Goal: Transaction & Acquisition: Book appointment/travel/reservation

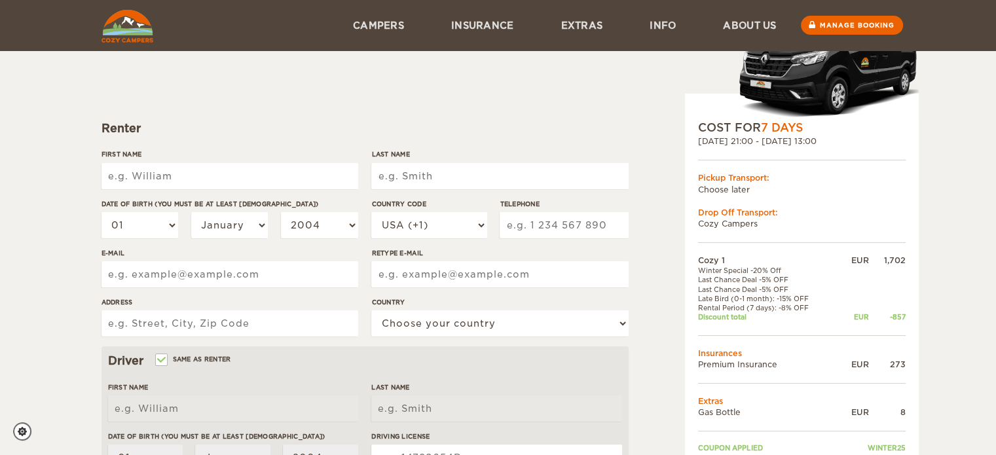
scroll to position [109, 0]
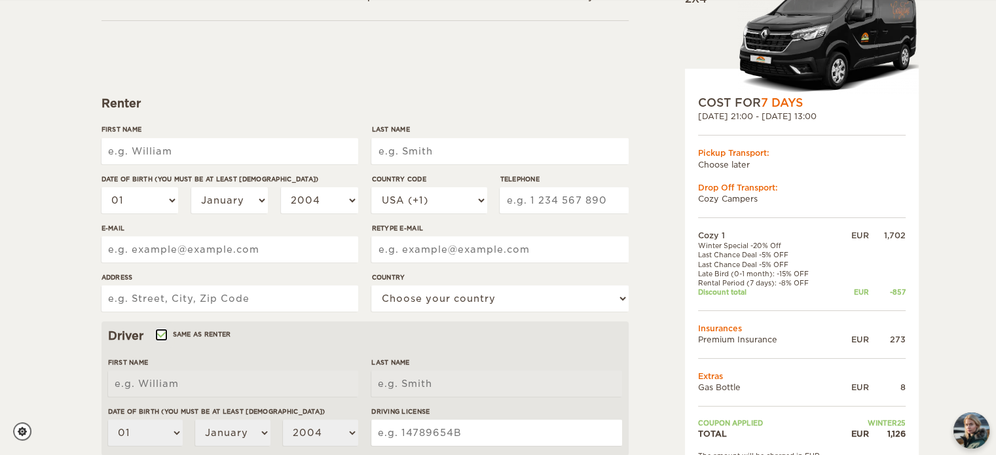
click at [161, 335] on input "Same as renter" at bounding box center [160, 336] width 9 height 9
checkbox input "false"
select select
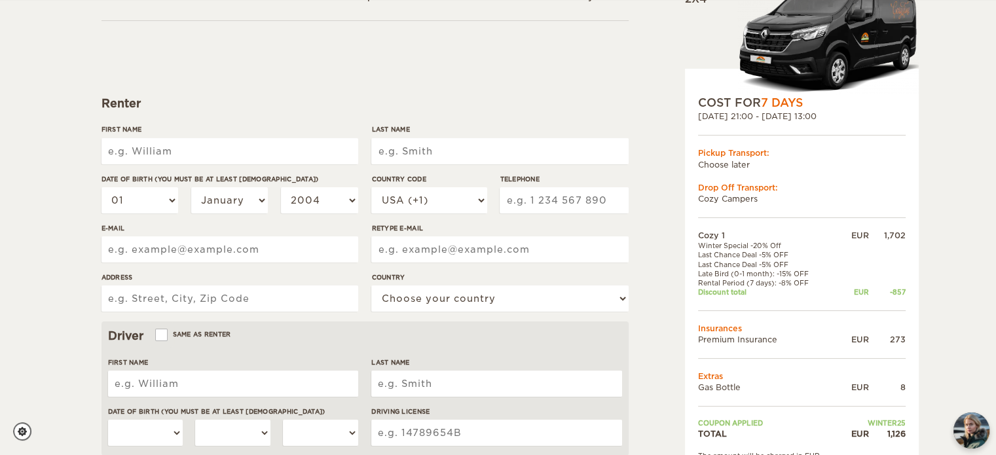
click at [173, 147] on input "First Name" at bounding box center [229, 151] width 257 height 26
type input "Georgianna"
type input "ANTONOPOULOU"
select select "30"
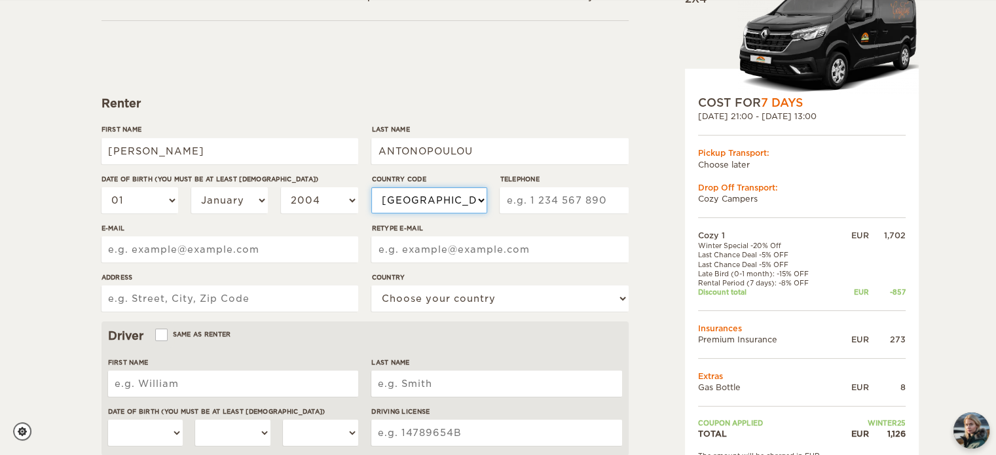
type input "6907588925"
type input "batzina13@gmail.com"
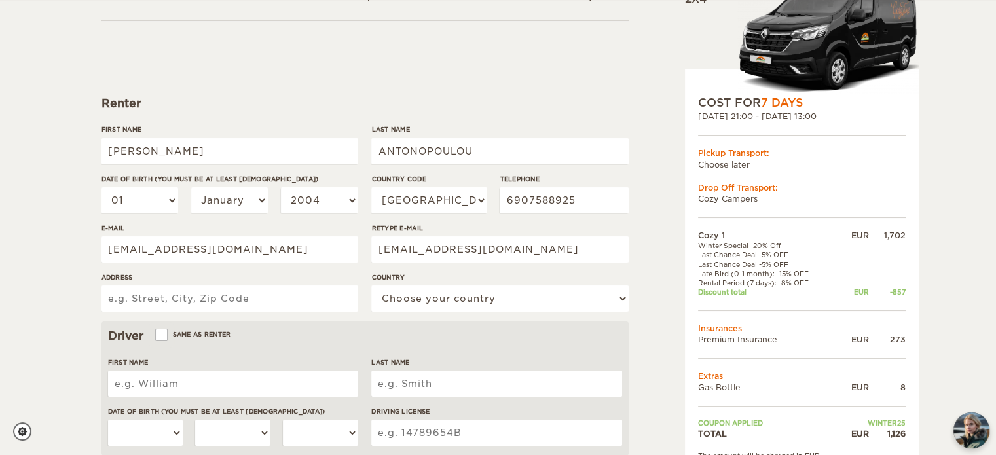
type input "Artemonos53"
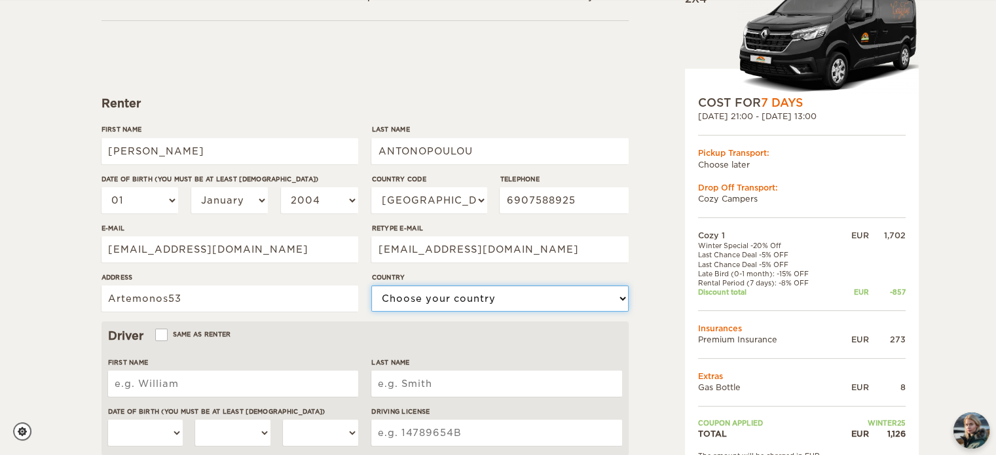
select select "80"
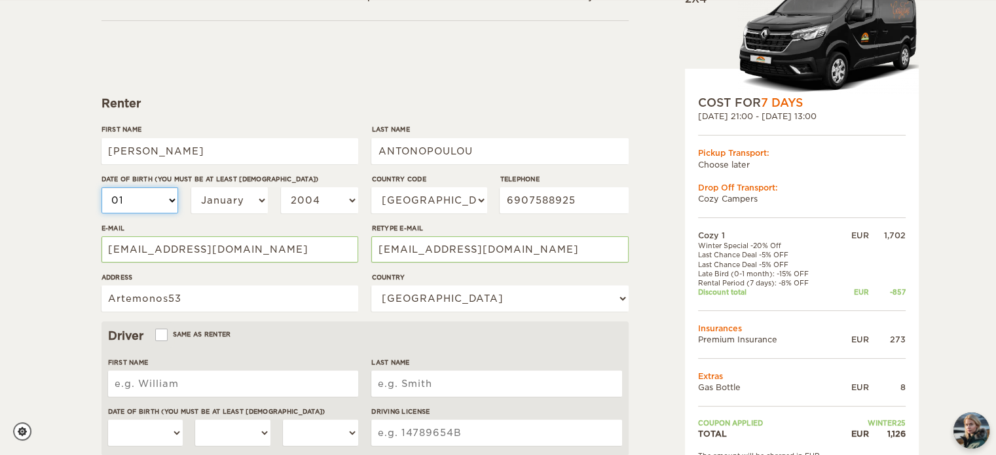
click at [173, 204] on select "01 02 03 04 05 06 07 08 09 10 11 12 13 14 15 16 17 18 19 20 21 22 23 24 25 26 2…" at bounding box center [139, 200] width 77 height 26
select select "13"
click at [101, 187] on select "01 02 03 04 05 06 07 08 09 10 11 12 13 14 15 16 17 18 19 20 21 22 23 24 25 26 2…" at bounding box center [139, 200] width 77 height 26
click at [229, 202] on select "January February March April May June July August September October November De…" at bounding box center [229, 200] width 77 height 26
select select "02"
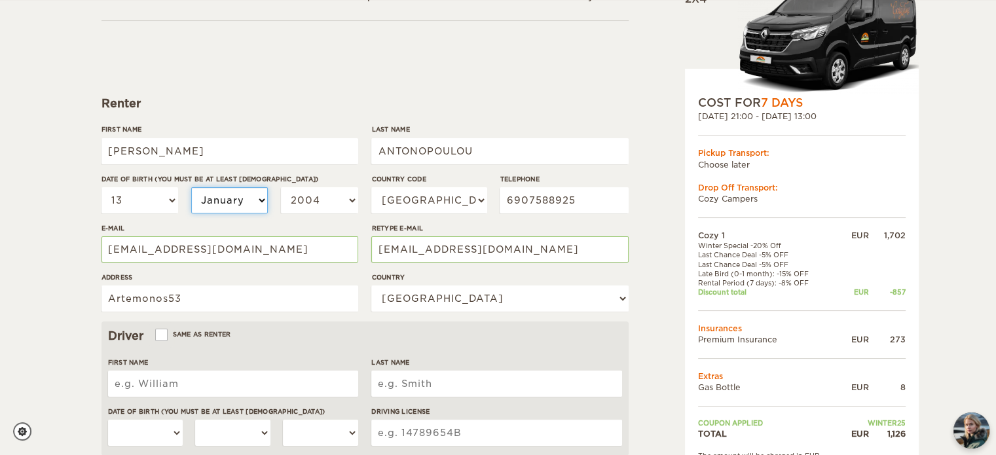
click at [191, 187] on select "January February March April May June July August September October November De…" at bounding box center [229, 200] width 77 height 26
click at [332, 208] on select "2004 2003 2002 2001 2000 1999 1998 1997 1996 1995 1994 1993 1992 1991 1990 1989…" at bounding box center [319, 200] width 77 height 26
select select "1987"
click at [281, 187] on select "2004 2003 2002 2001 2000 1999 1998 1997 1996 1995 1994 1993 1992 1991 1990 1989…" at bounding box center [319, 200] width 77 height 26
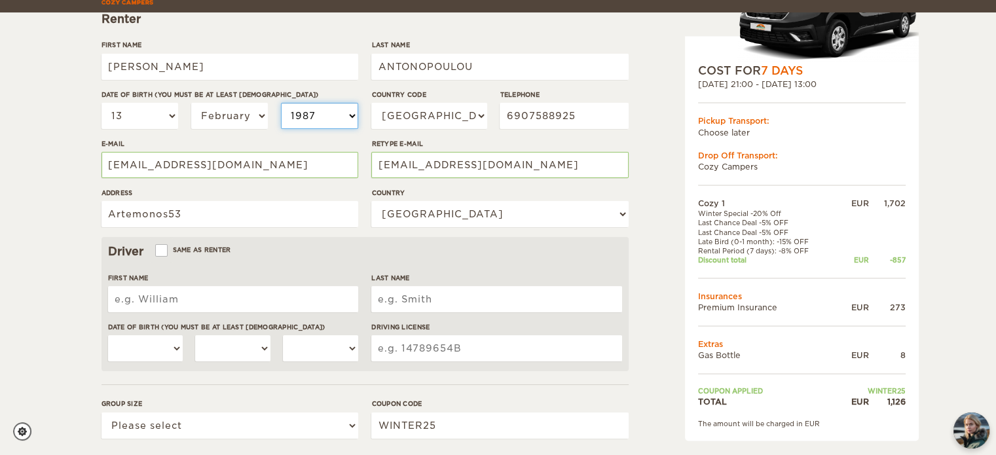
scroll to position [218, 0]
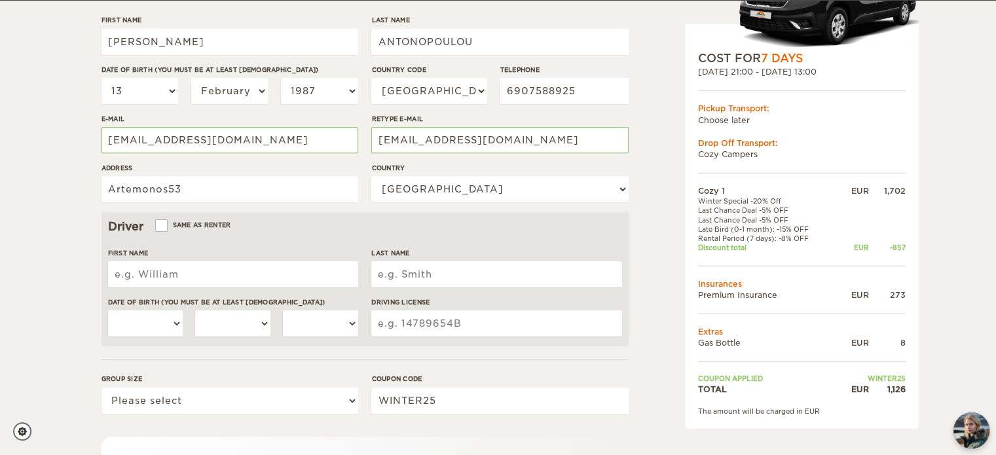
click at [175, 270] on input "First Name" at bounding box center [233, 274] width 250 height 26
type input "Ε"
click at [158, 223] on input "Same as renter" at bounding box center [160, 227] width 9 height 9
checkbox input "true"
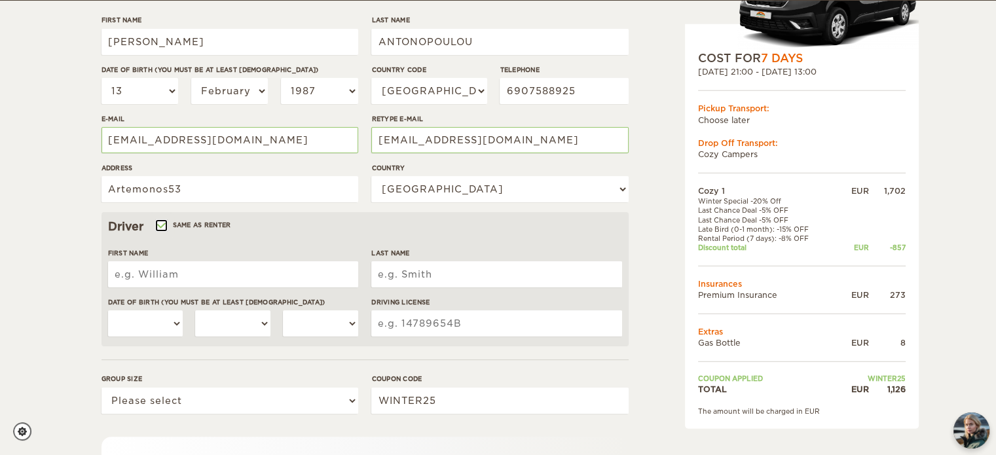
type input "Georgianna"
type input "ANTONOPOULOU"
select select "13"
select select "02"
select select "1987"
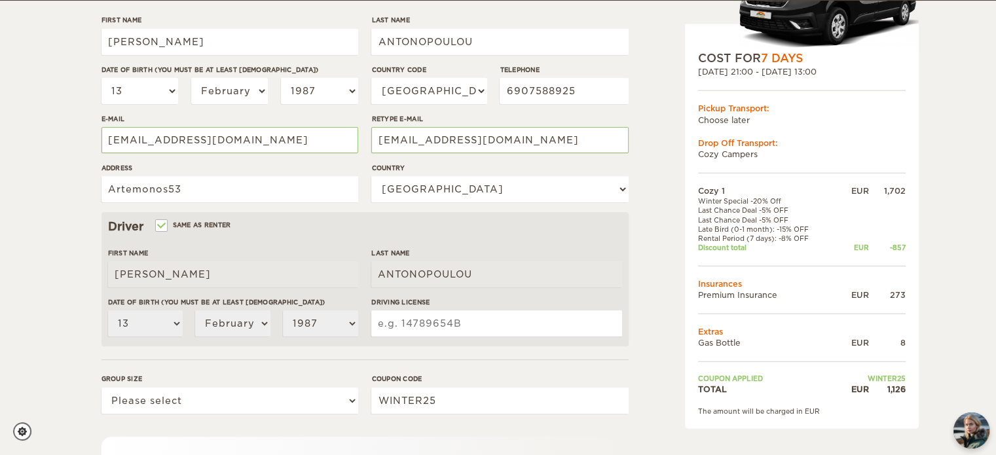
click at [444, 329] on input "Driving License" at bounding box center [496, 323] width 250 height 26
click at [493, 328] on input "Driving License" at bounding box center [496, 323] width 250 height 26
type input "0"
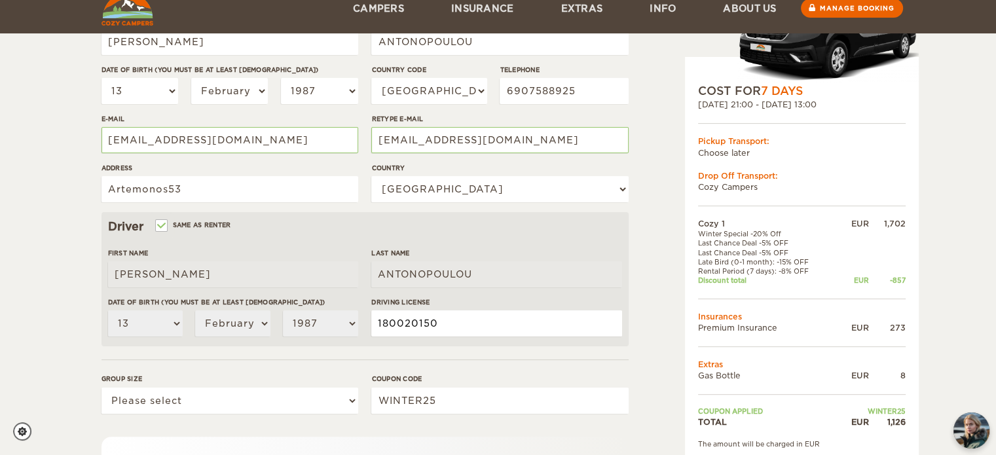
scroll to position [327, 0]
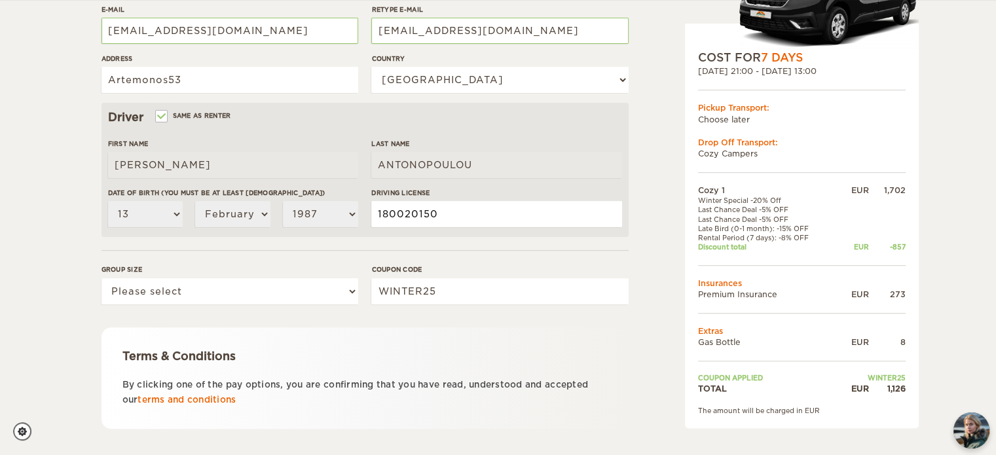
type input "180020150"
click at [240, 294] on select "Please select 1 2" at bounding box center [229, 291] width 257 height 26
click at [451, 327] on form "Renter First Name Georgianna Last Name ANTONOPOULOU Date of birth (You must be …" at bounding box center [364, 146] width 527 height 689
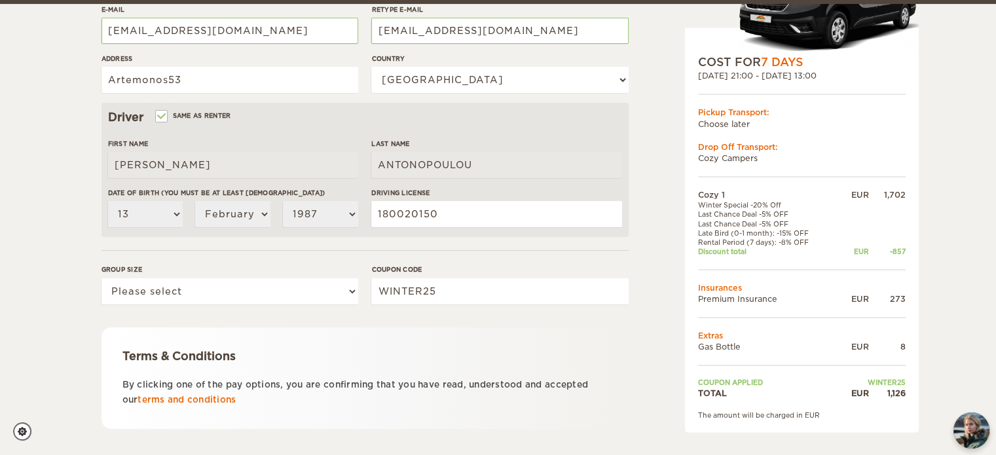
scroll to position [395, 0]
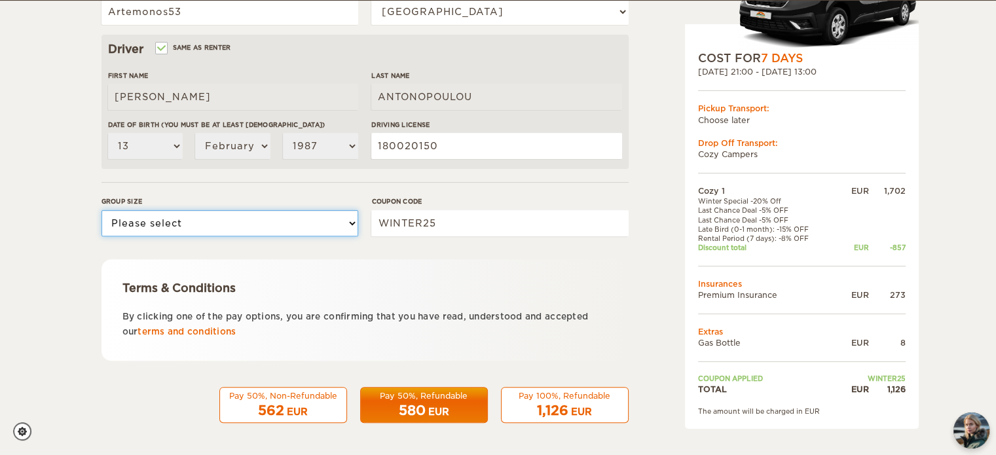
click at [356, 225] on select "Please select 1 2" at bounding box center [229, 223] width 257 height 26
select select "2"
click at [101, 210] on select "Please select 1 2" at bounding box center [229, 223] width 257 height 26
click at [614, 410] on div "1,126 EUR" at bounding box center [564, 410] width 111 height 19
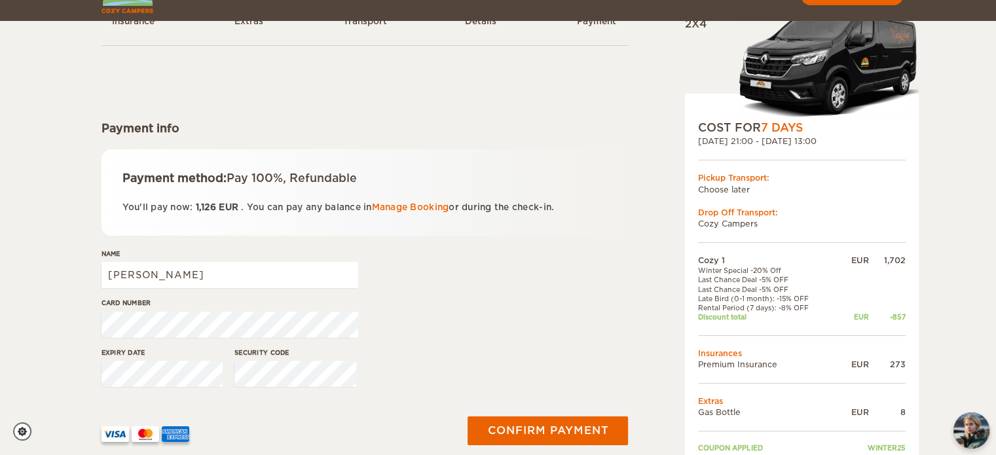
scroll to position [109, 0]
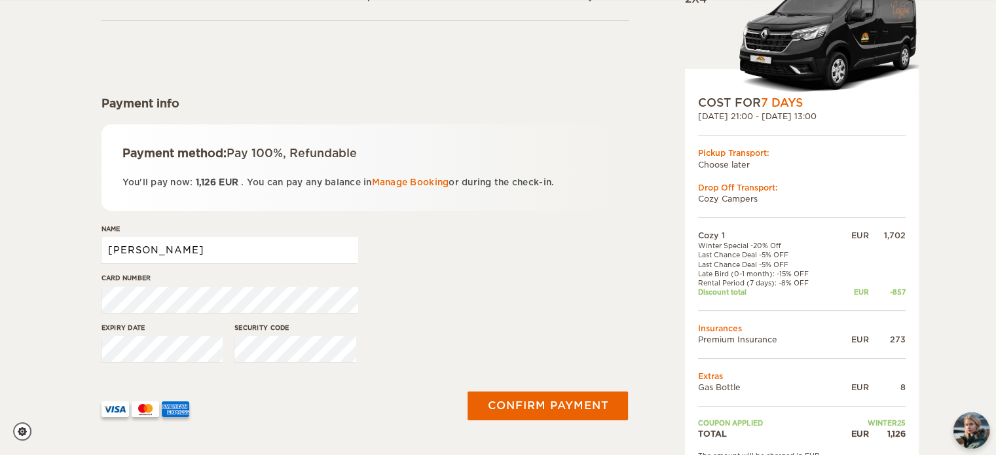
click at [214, 256] on input "Georgianna" at bounding box center [229, 250] width 257 height 26
type input "Georgianna ANTONOPOULOU"
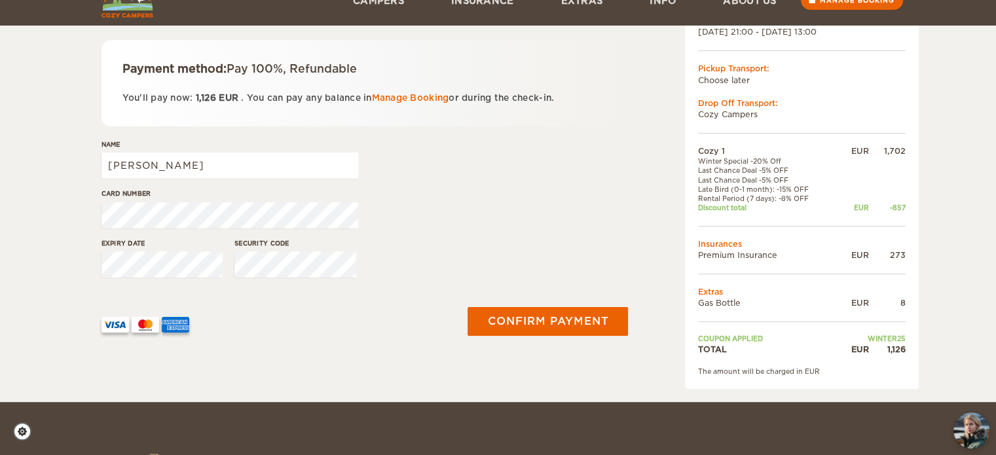
scroll to position [218, 0]
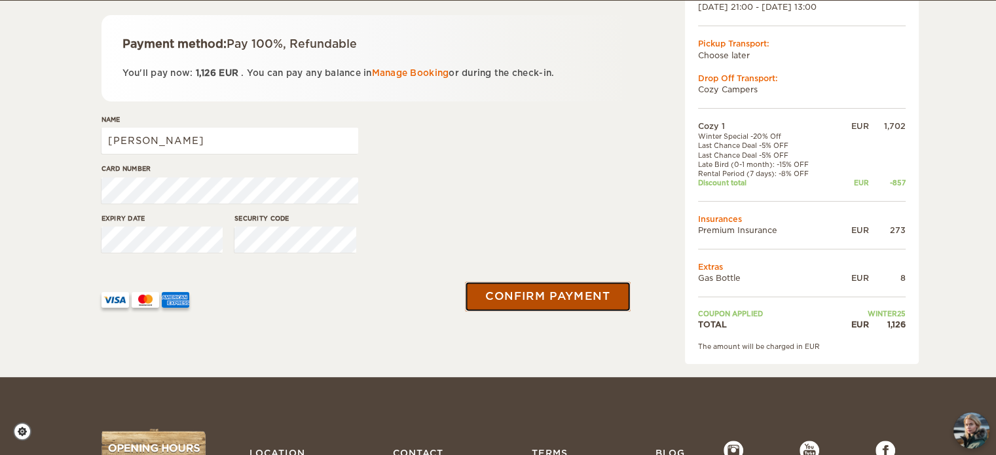
click at [503, 304] on button "Confirm payment" at bounding box center [547, 295] width 165 height 29
